Goal: Task Accomplishment & Management: Use online tool/utility

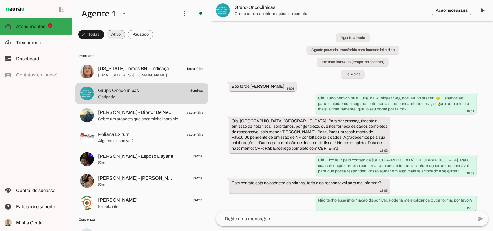
click at [113, 35] on span at bounding box center [116, 35] width 19 height 14
